Goal: Task Accomplishment & Management: Use online tool/utility

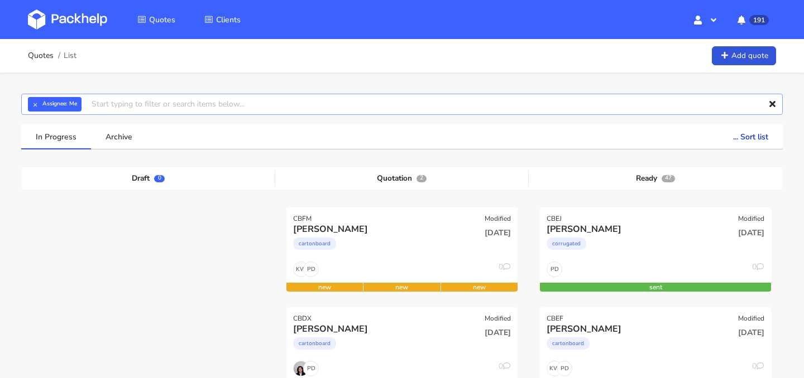
click at [287, 100] on input "text" at bounding box center [401, 104] width 761 height 21
type input "CALJ"
click at [155, 146] on link "CALJ" at bounding box center [154, 146] width 104 height 21
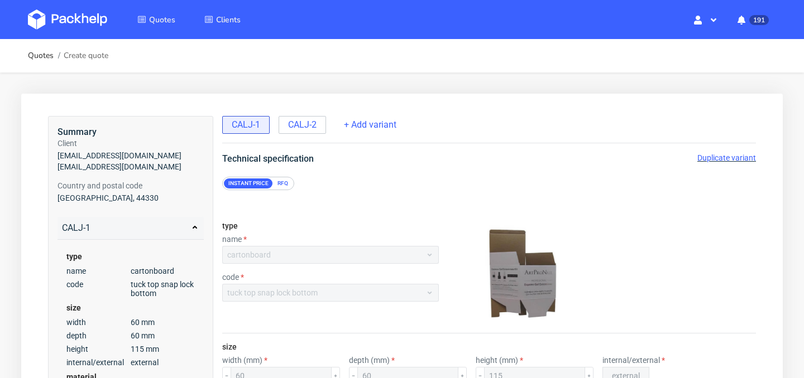
click at [717, 159] on span "Duplicate variant" at bounding box center [726, 158] width 59 height 9
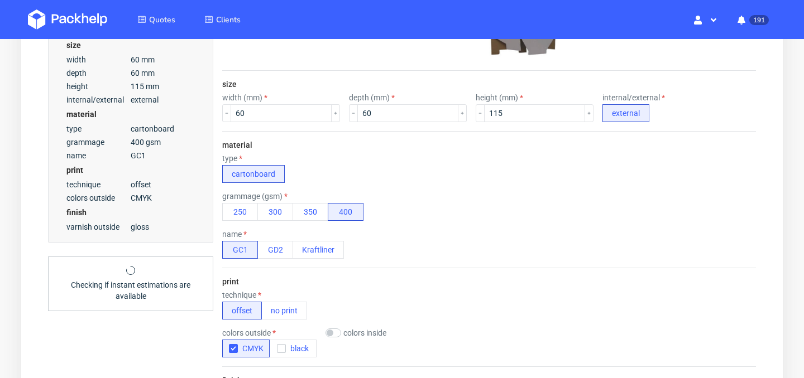
scroll to position [269, 0]
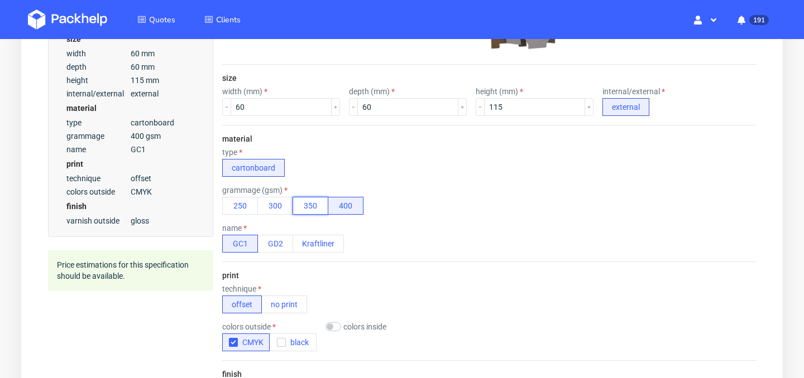
click at [311, 206] on button "350" at bounding box center [311, 206] width 36 height 18
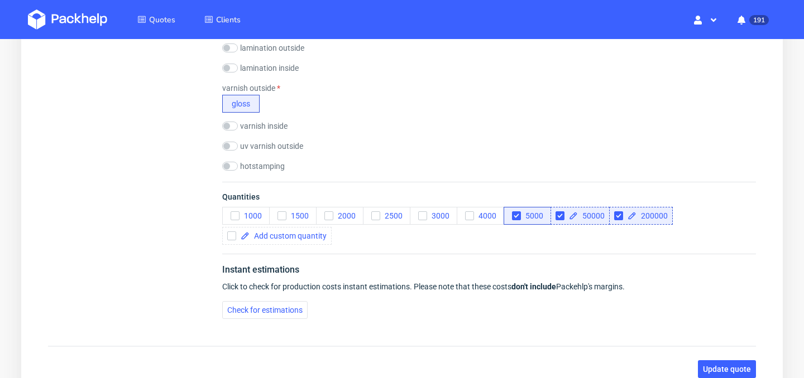
scroll to position [608, 0]
click at [293, 309] on span "Check for estimations" at bounding box center [264, 311] width 75 height 8
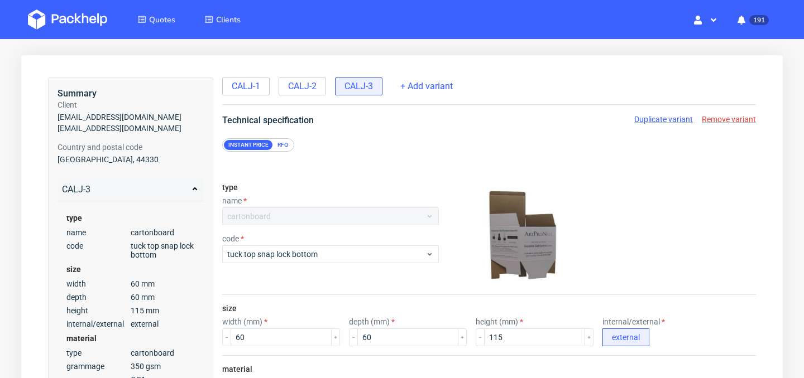
scroll to position [0, 0]
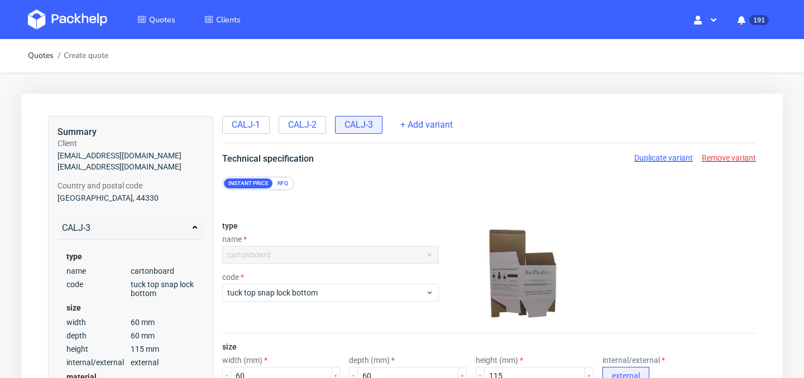
click at [282, 186] on div "RFQ" at bounding box center [283, 184] width 20 height 10
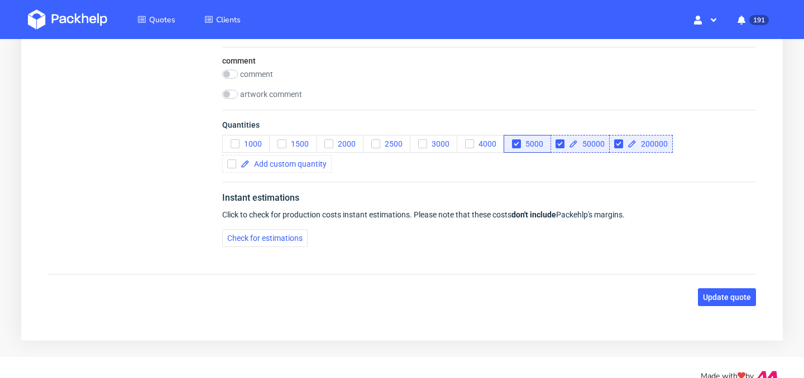
scroll to position [1236, 0]
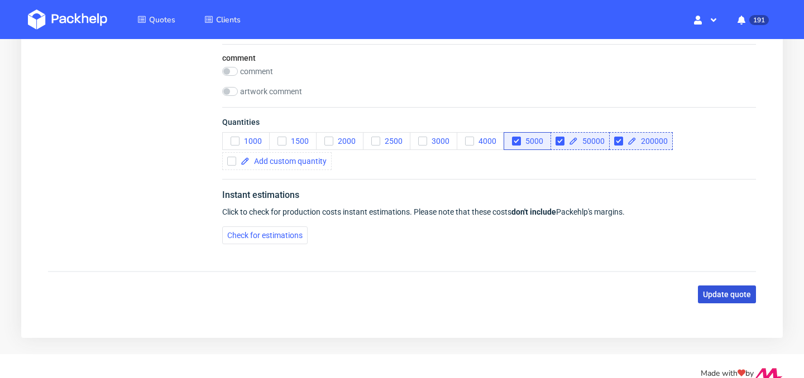
click at [736, 298] on span "Update quote" at bounding box center [727, 295] width 48 height 8
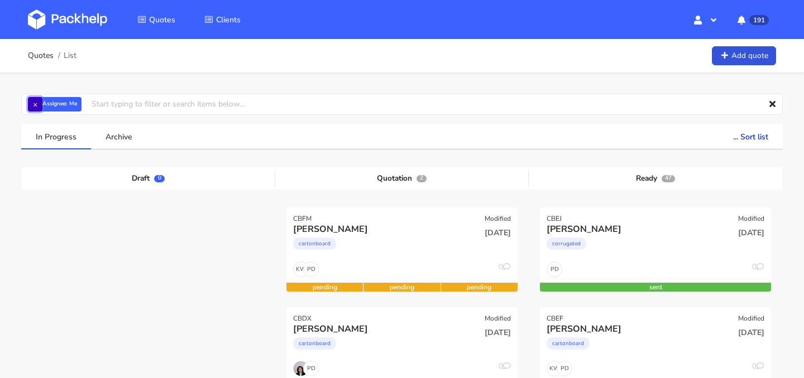
click at [32, 102] on button "×" at bounding box center [35, 104] width 15 height 15
click at [65, 107] on input "text" at bounding box center [401, 104] width 761 height 21
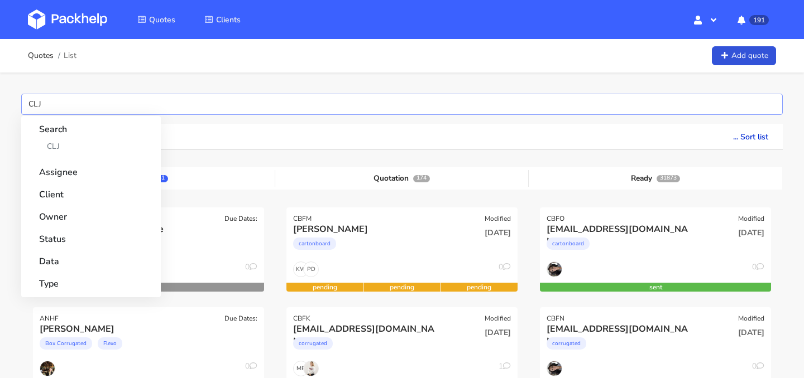
type input "CLJF"
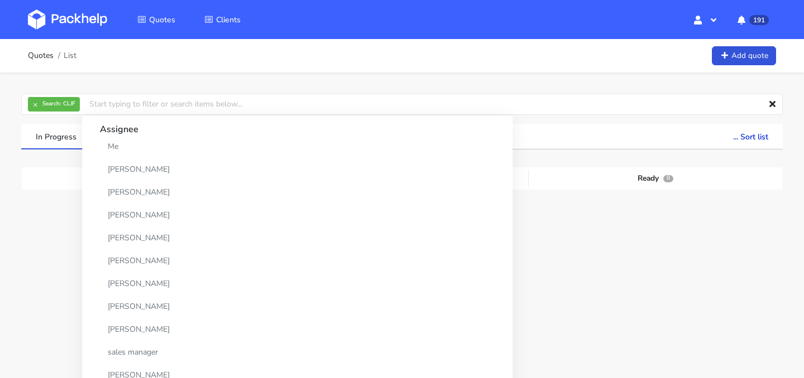
click at [21, 159] on div "In Progress Archive ... Sort list Last added From old to new Last updated Estim…" at bounding box center [401, 256] width 777 height 264
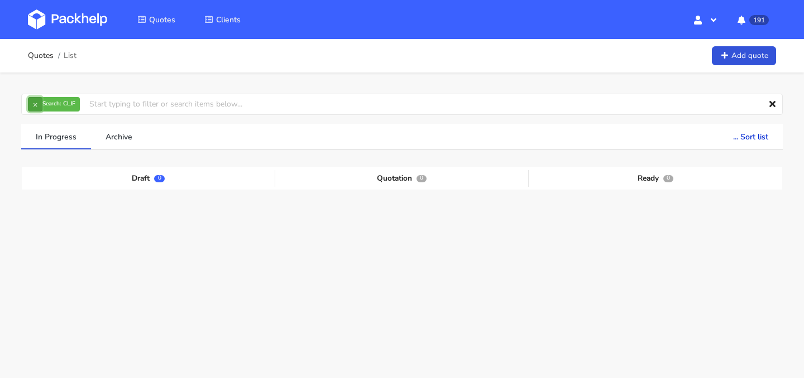
click at [38, 105] on button "×" at bounding box center [35, 104] width 15 height 15
click at [38, 105] on input "text" at bounding box center [401, 104] width 761 height 21
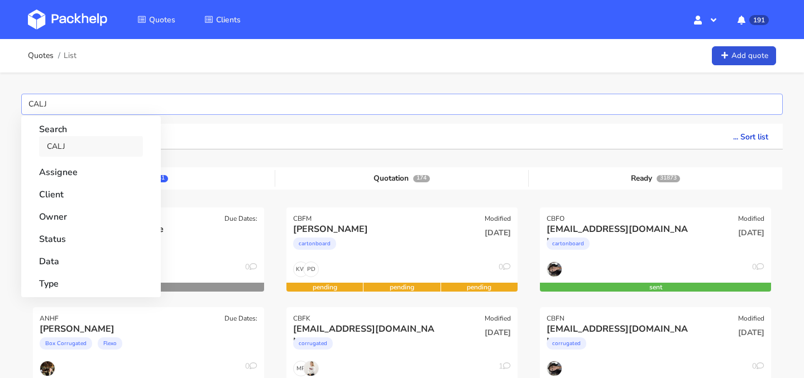
type input "CALJ"
click at [66, 147] on link "CALJ" at bounding box center [91, 146] width 104 height 21
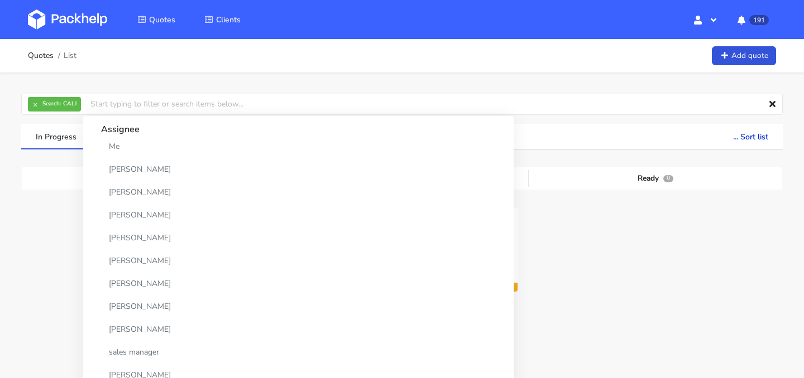
click at [8, 242] on div "× Search: CALJ Assignee Me Dylan Dewit Natalia Misiewicz Andrzej Winecki Maciej…" at bounding box center [402, 231] width 804 height 316
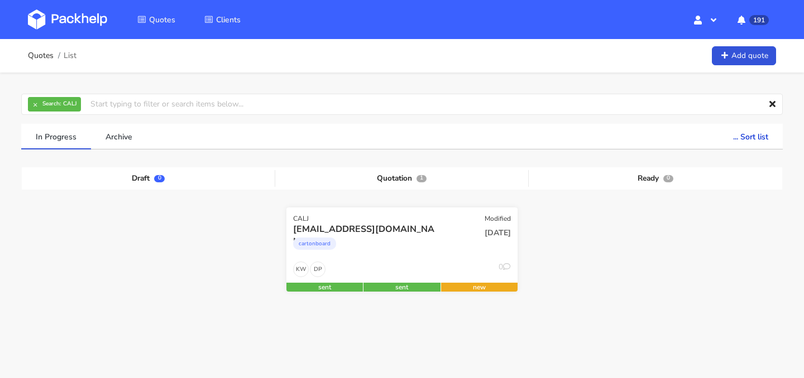
click at [429, 263] on div "DP KW 0" at bounding box center [401, 272] width 231 height 21
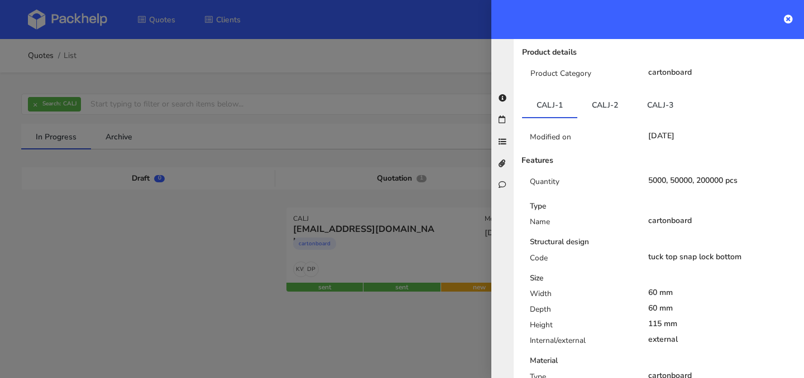
scroll to position [253, 0]
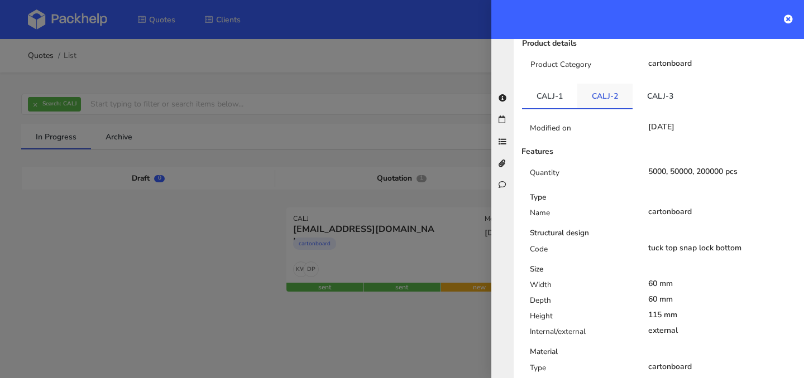
click at [600, 92] on link "CALJ-2" at bounding box center [604, 96] width 55 height 25
click at [557, 100] on link "CALJ-1" at bounding box center [549, 96] width 55 height 25
click at [591, 99] on link "CALJ-2" at bounding box center [604, 96] width 55 height 25
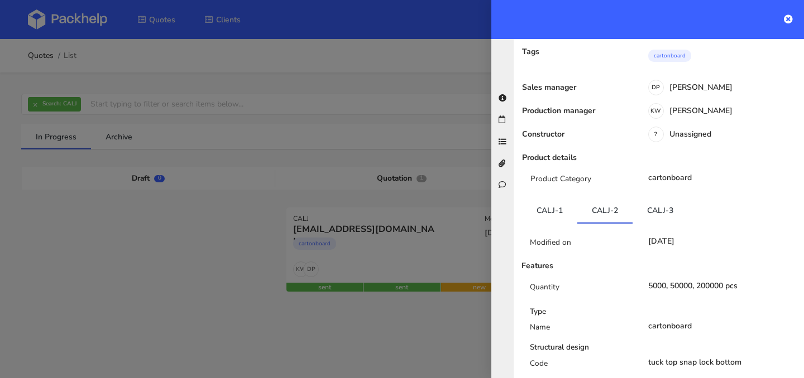
scroll to position [0, 0]
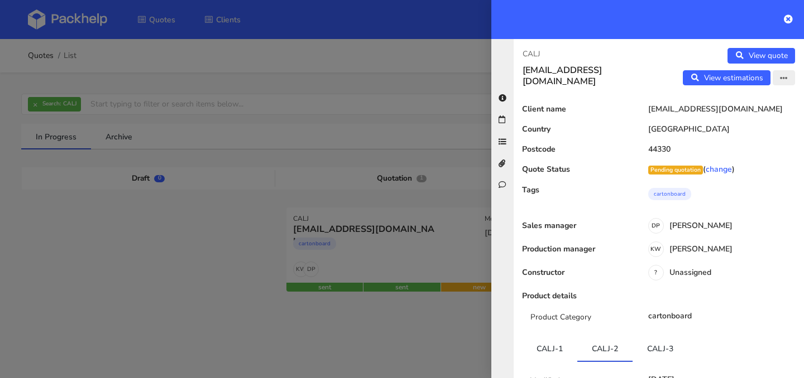
click at [783, 79] on icon "button" at bounding box center [784, 79] width 8 height 8
click at [766, 98] on link "Edit quote" at bounding box center [747, 101] width 98 height 18
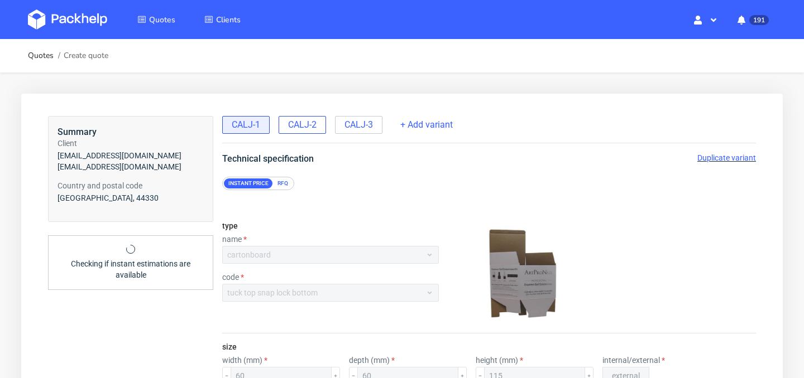
click at [303, 128] on span "CALJ-2" at bounding box center [302, 125] width 28 height 12
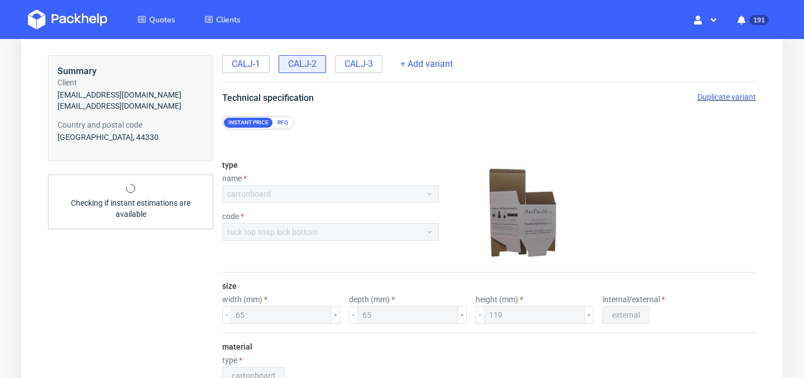
scroll to position [50, 0]
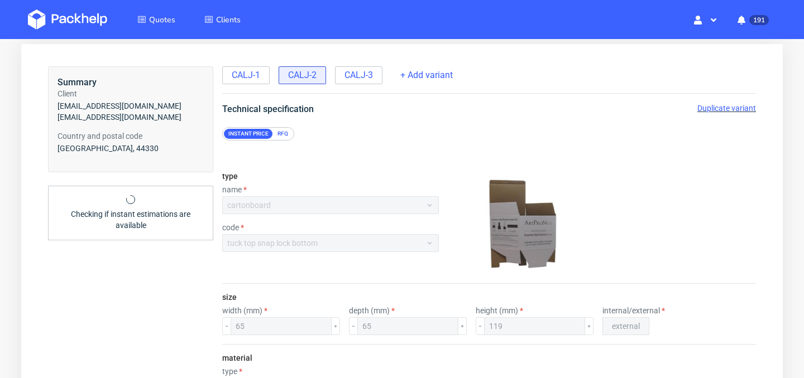
click at [711, 109] on span "Duplicate variant" at bounding box center [726, 108] width 59 height 9
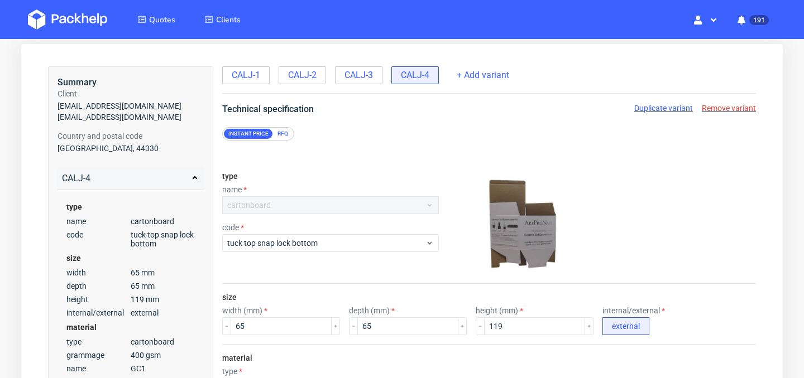
click at [279, 136] on div "RFQ" at bounding box center [283, 134] width 20 height 10
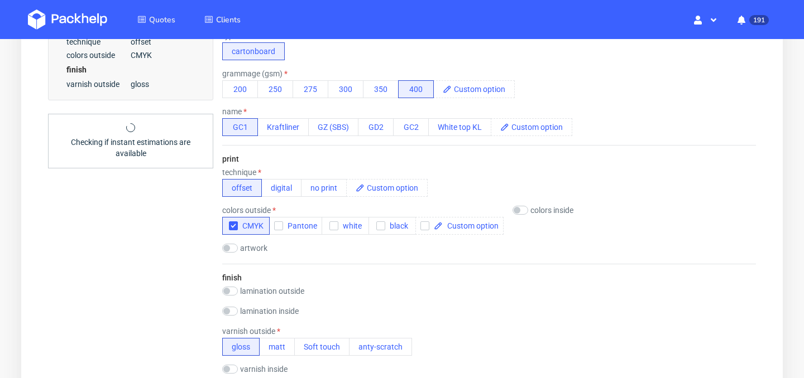
scroll to position [408, 0]
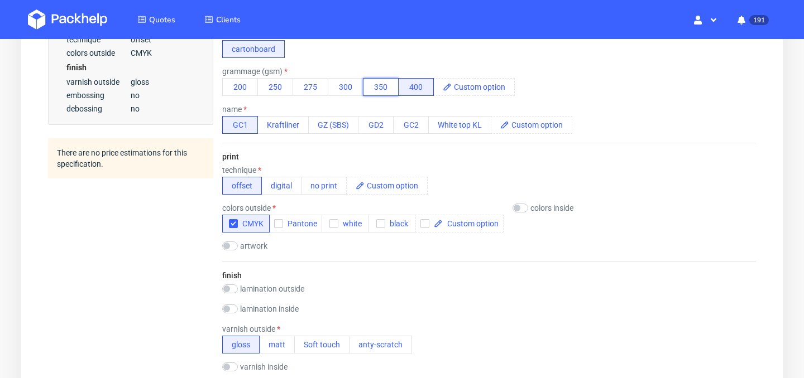
click at [376, 84] on button "350" at bounding box center [381, 87] width 36 height 18
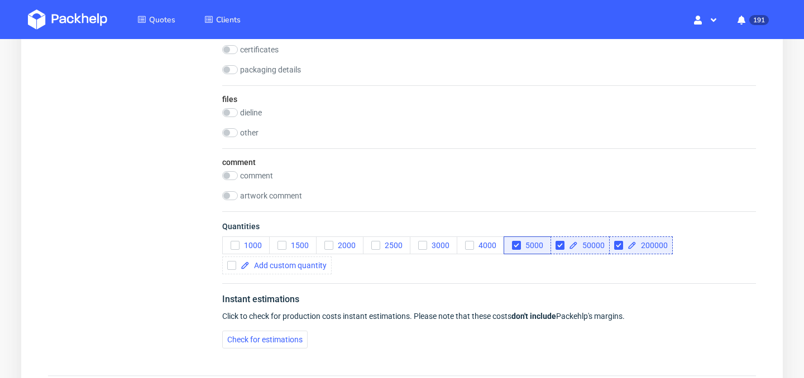
scroll to position [1187, 0]
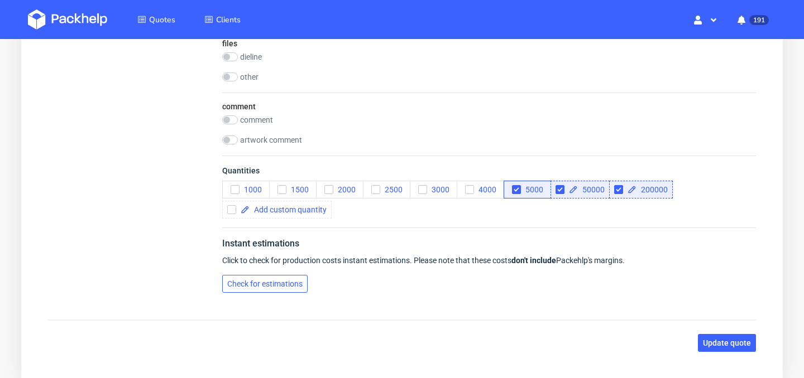
click at [288, 285] on span "Check for estimations" at bounding box center [264, 284] width 75 height 8
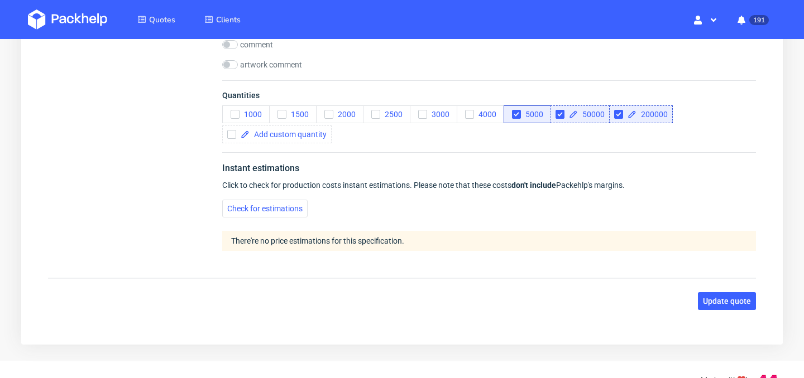
scroll to position [1264, 0]
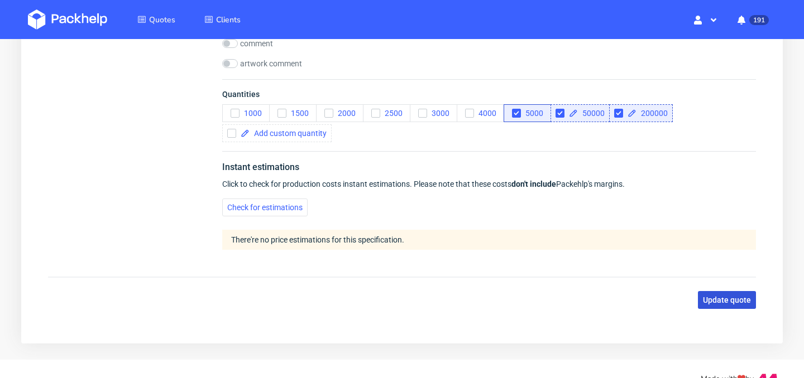
click at [725, 297] on span "Update quote" at bounding box center [727, 300] width 48 height 8
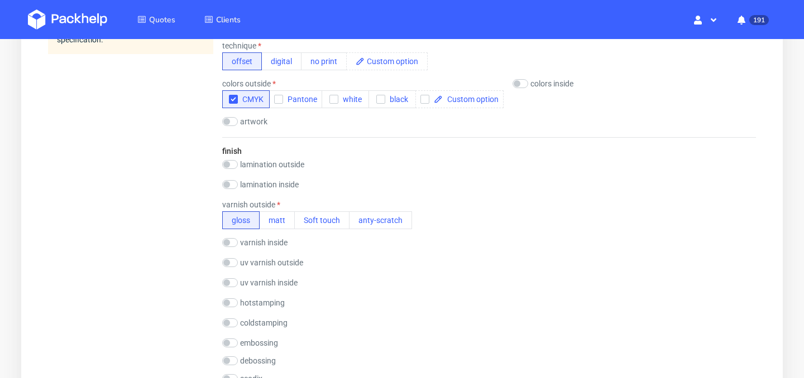
scroll to position [400, 0]
